Goal: Task Accomplishment & Management: Use online tool/utility

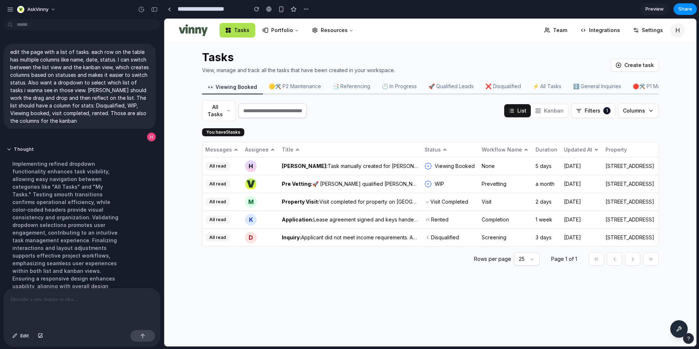
scroll to position [106, 0]
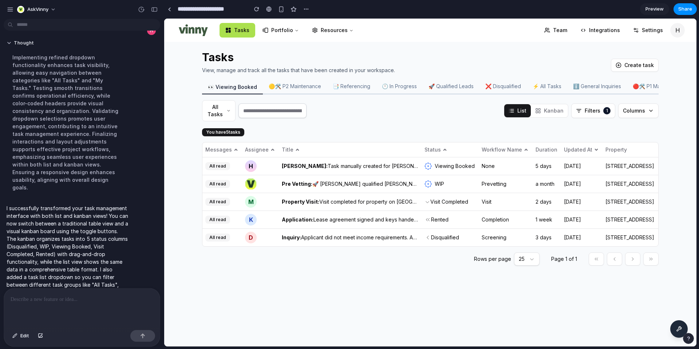
click at [540, 110] on rect at bounding box center [539, 109] width 2 height 2
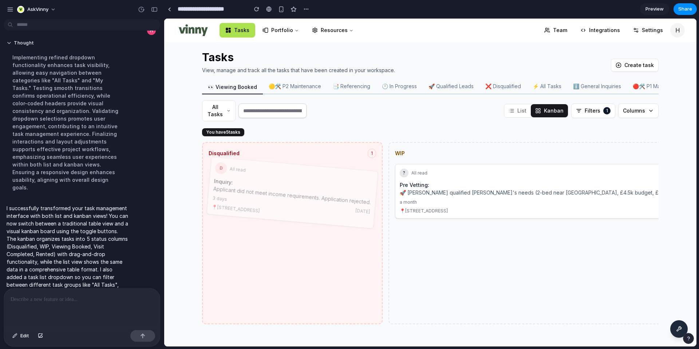
drag, startPoint x: 334, startPoint y: 182, endPoint x: 354, endPoint y: 158, distance: 31.6
click at [354, 158] on div "Disqualified 1 D All read Inquiry: Applicant did not meet income requirements. …" at bounding box center [292, 233] width 181 height 182
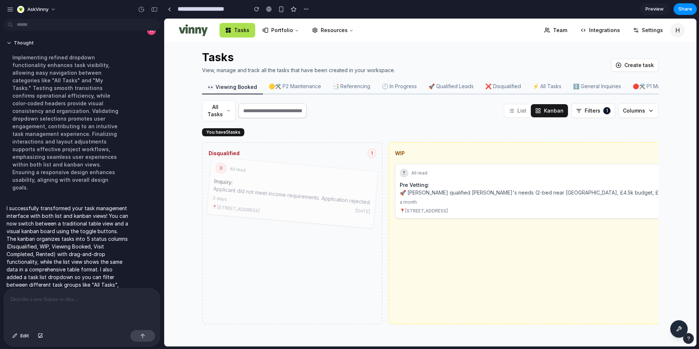
drag, startPoint x: 289, startPoint y: 174, endPoint x: 487, endPoint y: 182, distance: 198.9
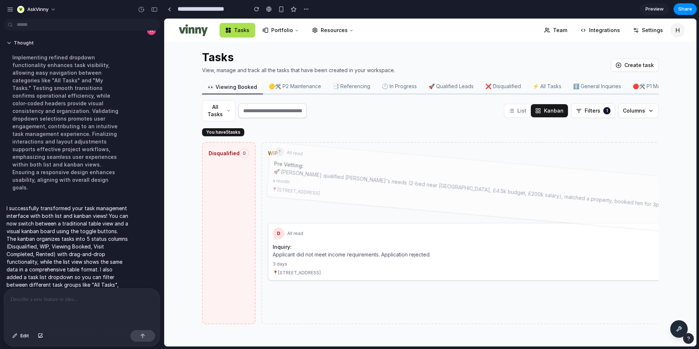
drag, startPoint x: 370, startPoint y: 179, endPoint x: 225, endPoint y: 183, distance: 145.3
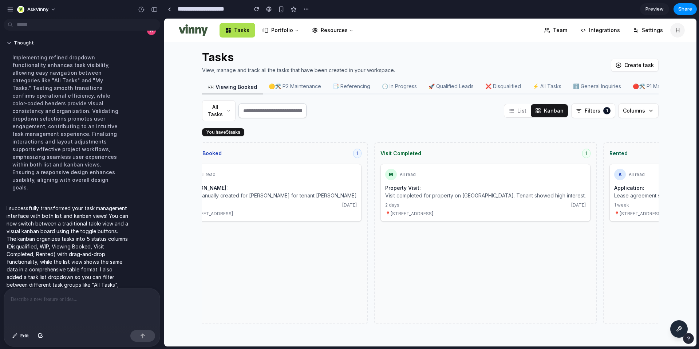
scroll to position [0, 773]
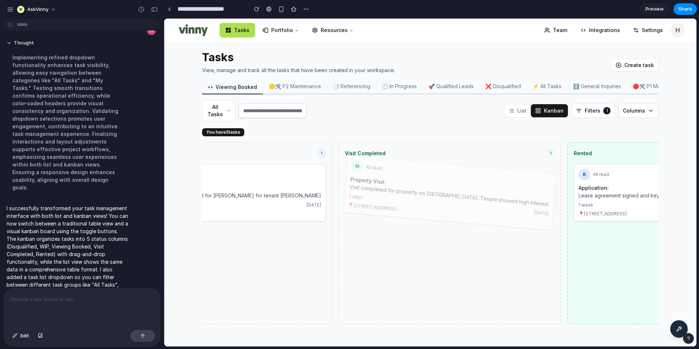
drag, startPoint x: 341, startPoint y: 192, endPoint x: 516, endPoint y: 237, distance: 181.0
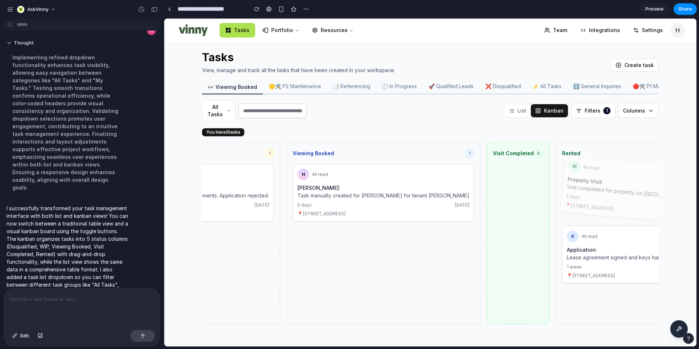
drag, startPoint x: 483, startPoint y: 184, endPoint x: 403, endPoint y: 192, distance: 80.4
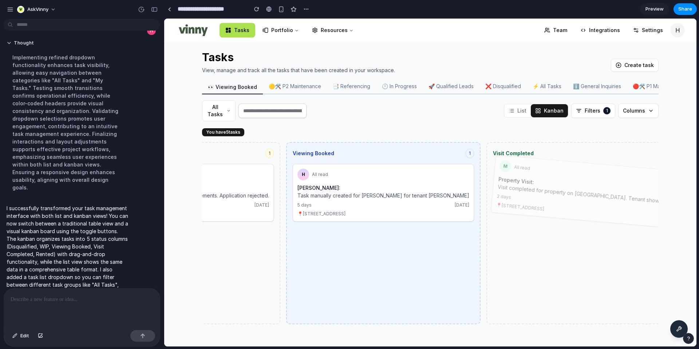
drag, startPoint x: 417, startPoint y: 199, endPoint x: 308, endPoint y: 244, distance: 118.0
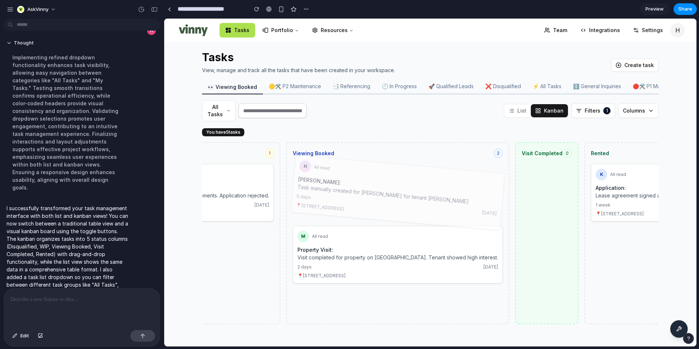
drag, startPoint x: 361, startPoint y: 177, endPoint x: 447, endPoint y: 186, distance: 86.7
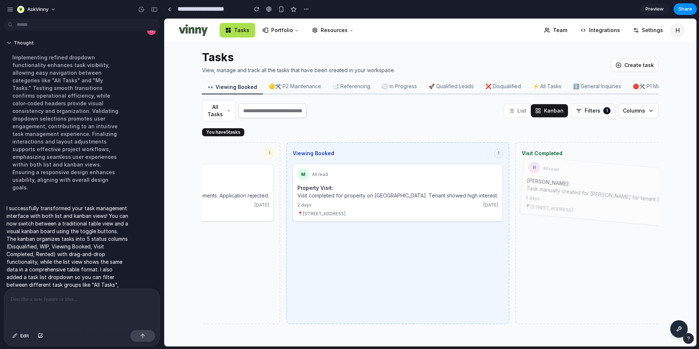
drag, startPoint x: 466, startPoint y: 193, endPoint x: 341, endPoint y: 250, distance: 137.1
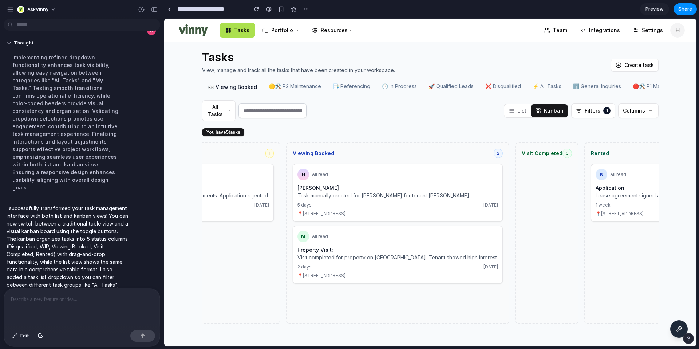
click at [220, 112] on button "All Tasks" at bounding box center [218, 110] width 33 height 21
click at [222, 142] on button "My Tasks" at bounding box center [218, 142] width 33 height 13
click at [221, 108] on button "My Tasks" at bounding box center [218, 110] width 33 height 21
click at [220, 166] on button "Team Tasks" at bounding box center [218, 167] width 33 height 20
click at [364, 112] on div "Team Tasks List Kanban Filters 1 Columns" at bounding box center [430, 110] width 456 height 21
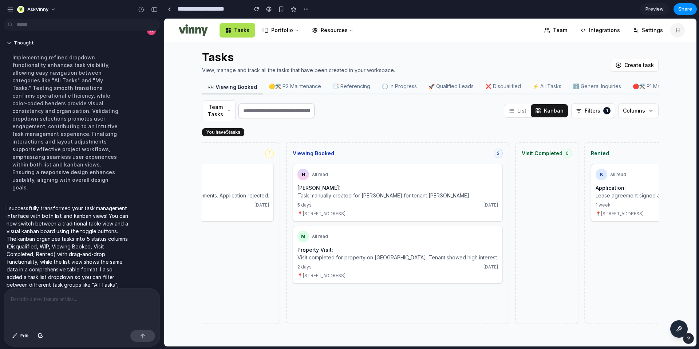
click at [579, 112] on button "Filters 1" at bounding box center [593, 110] width 44 height 15
click at [518, 113] on button "List" at bounding box center [517, 110] width 27 height 13
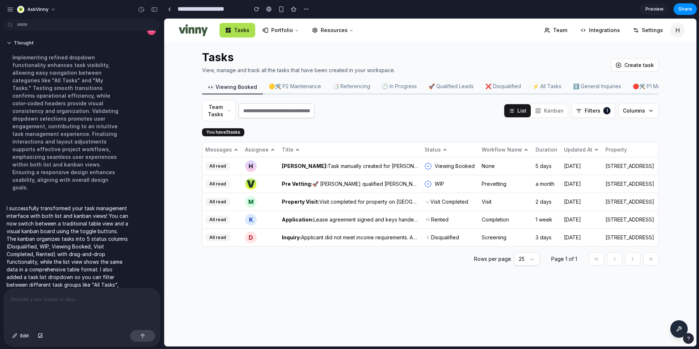
click at [544, 110] on button "Kanban" at bounding box center [549, 110] width 37 height 13
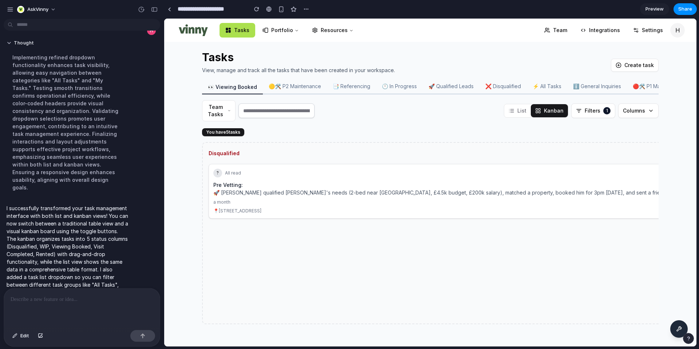
click at [54, 310] on div at bounding box center [82, 307] width 156 height 39
